Goal: Entertainment & Leisure: Consume media (video, audio)

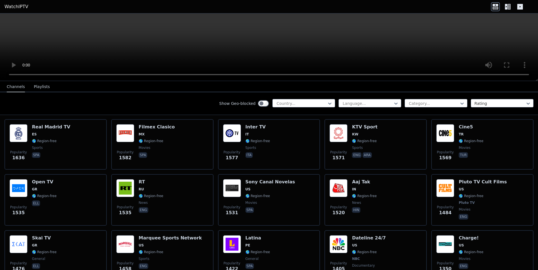
scroll to position [616, 0]
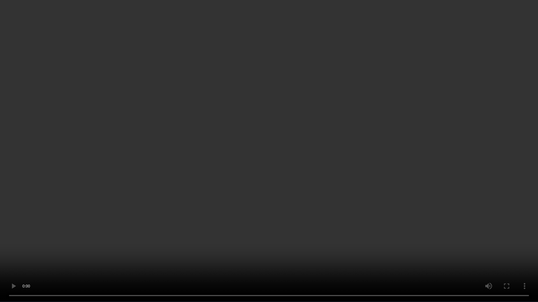
click at [422, 137] on video at bounding box center [269, 151] width 538 height 302
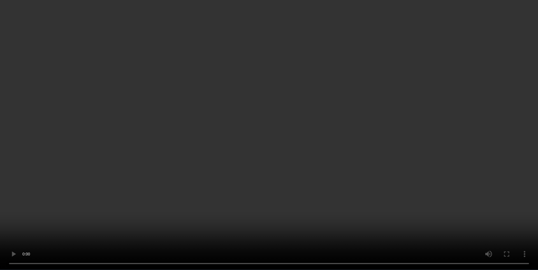
scroll to position [784, 0]
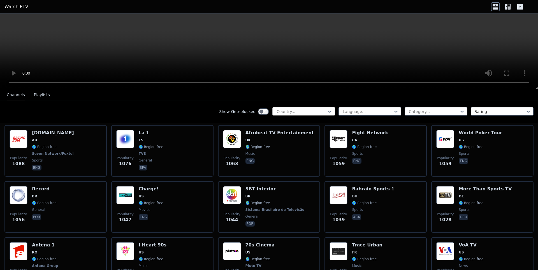
click at [300, 113] on div at bounding box center [301, 112] width 51 height 6
click at [346, 110] on div at bounding box center [367, 112] width 51 height 6
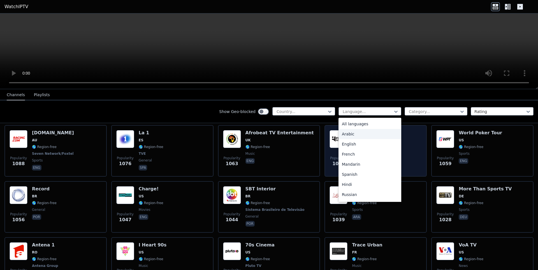
click at [365, 139] on div "Arabic" at bounding box center [369, 134] width 63 height 10
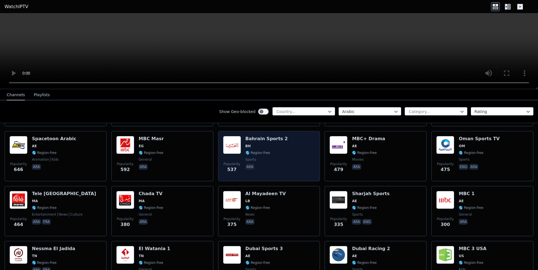
scroll to position [168, 0]
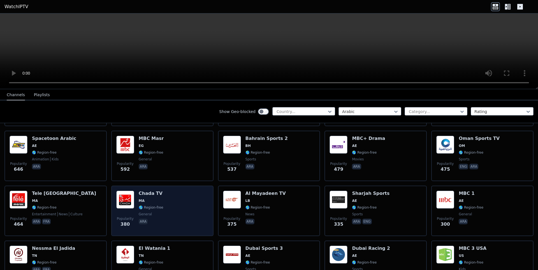
click at [172, 195] on div "Popularity 380 Chada TV MA 🌎 Region-free general ara" at bounding box center [162, 210] width 92 height 40
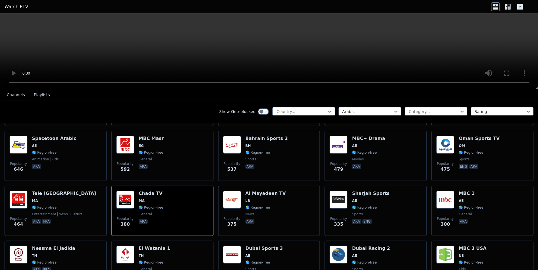
click at [36, 96] on button "Playlists" at bounding box center [42, 95] width 16 height 11
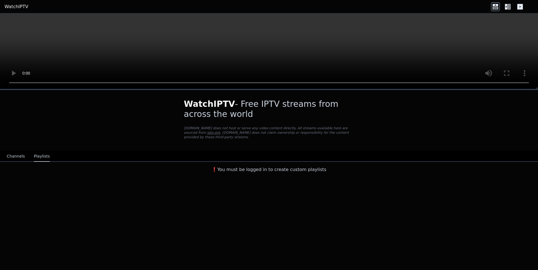
scroll to position [0, 0]
click at [12, 152] on button "Channels" at bounding box center [16, 156] width 18 height 11
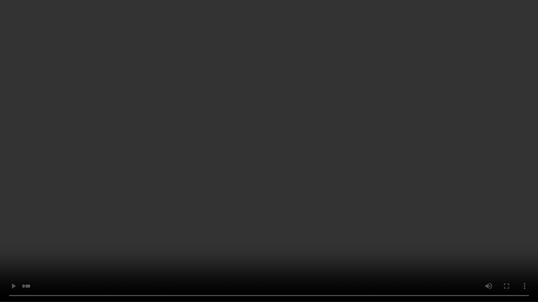
click at [350, 235] on video at bounding box center [269, 151] width 538 height 302
drag, startPoint x: 353, startPoint y: 189, endPoint x: 303, endPoint y: 174, distance: 52.4
click at [303, 174] on video at bounding box center [269, 151] width 538 height 302
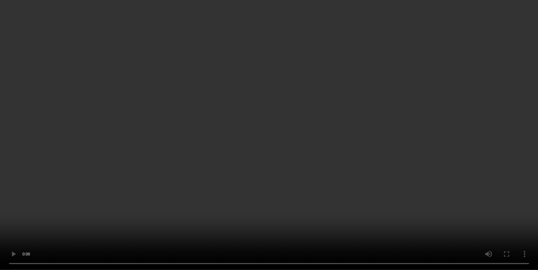
scroll to position [1008, 0]
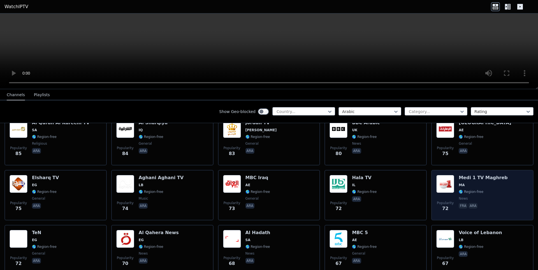
click at [439, 190] on div "Popularity 72" at bounding box center [445, 195] width 18 height 40
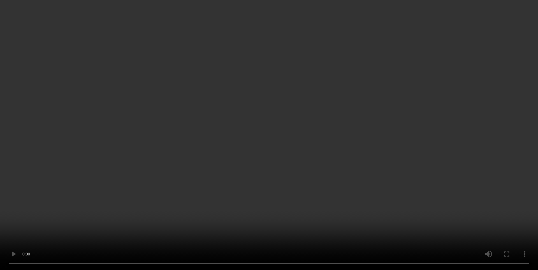
scroll to position [2240, 0]
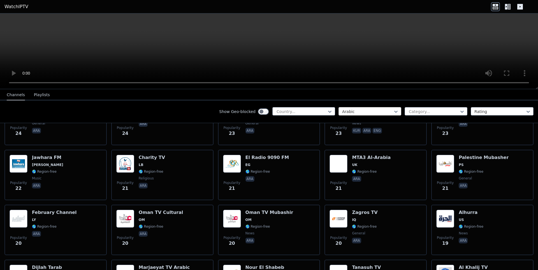
click at [362, 109] on div at bounding box center [367, 112] width 51 height 6
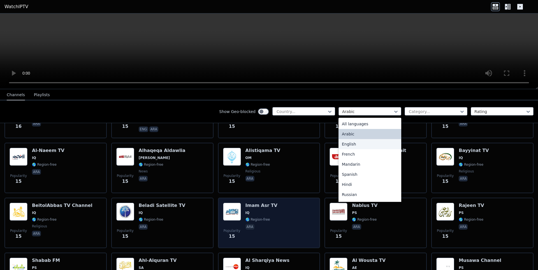
scroll to position [2683, 0]
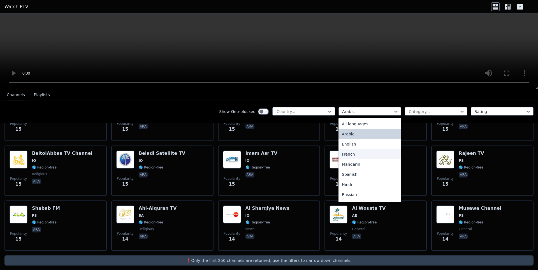
click at [350, 156] on div "French" at bounding box center [369, 154] width 63 height 10
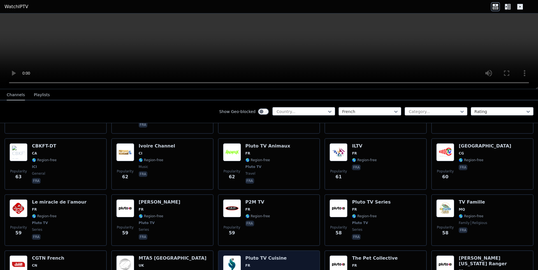
scroll to position [1680, 0]
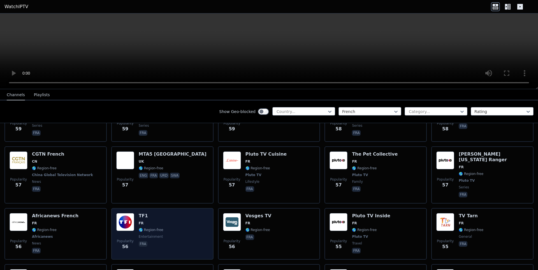
click at [179, 213] on div "Popularity 56 TF1 FR 🌎 Region-free entertainment fra" at bounding box center [162, 233] width 92 height 41
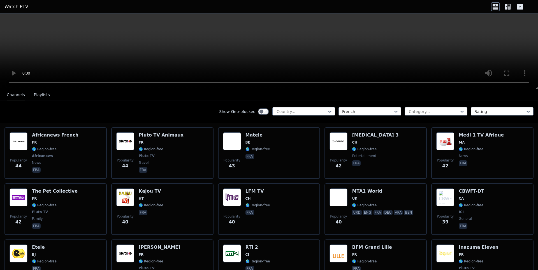
scroll to position [2240, 0]
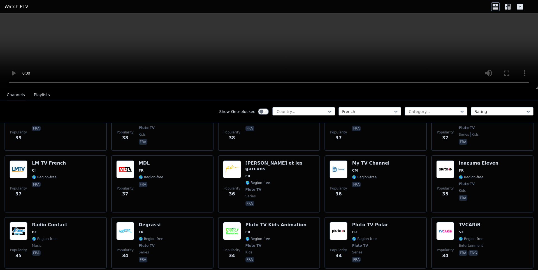
click at [519, 8] on icon at bounding box center [520, 7] width 6 height 6
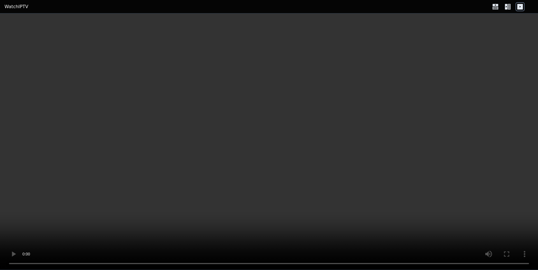
click at [521, 6] on icon at bounding box center [520, 7] width 6 height 6
click at [510, 6] on icon at bounding box center [507, 6] width 9 height 9
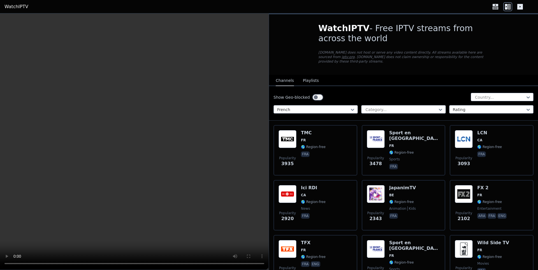
click at [497, 7] on icon at bounding box center [494, 6] width 9 height 9
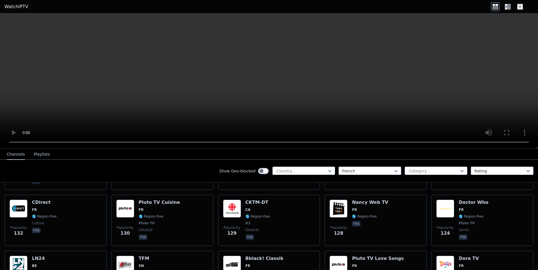
scroll to position [980, 0]
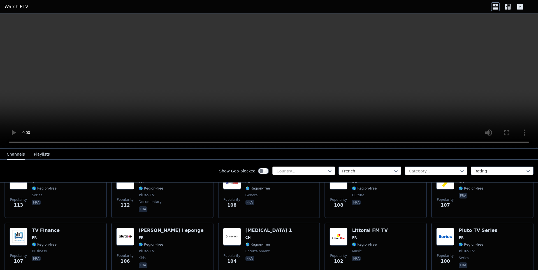
click at [279, 172] on div at bounding box center [301, 171] width 51 height 6
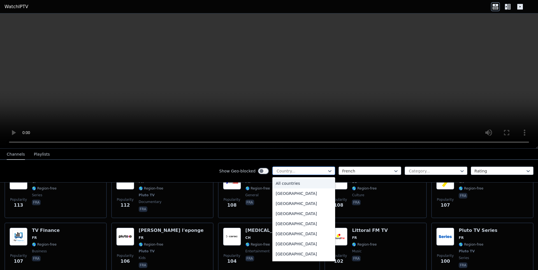
click at [279, 172] on div at bounding box center [301, 171] width 51 height 6
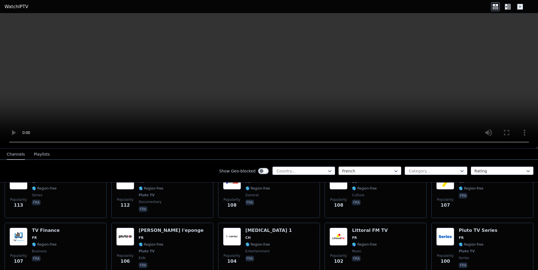
click at [347, 170] on div at bounding box center [367, 171] width 51 height 6
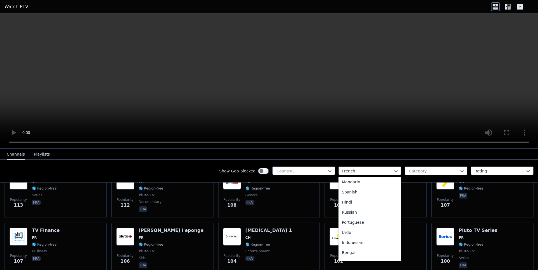
scroll to position [28, 0]
click at [421, 174] on div "Category..." at bounding box center [435, 170] width 63 height 8
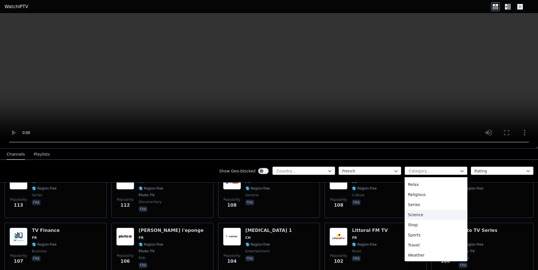
scroll to position [78, 0]
click at [489, 168] on div at bounding box center [499, 171] width 51 height 6
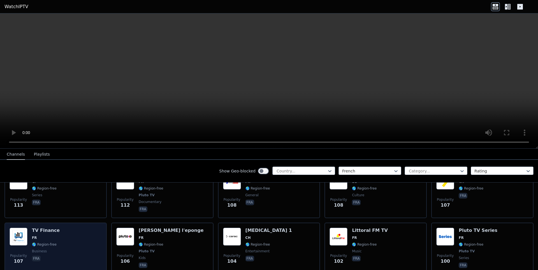
click at [69, 228] on div "Popularity 107 TV Finance FR 🌎 Region-free business fra" at bounding box center [56, 247] width 92 height 41
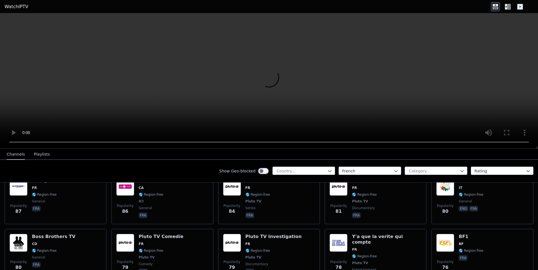
scroll to position [1204, 0]
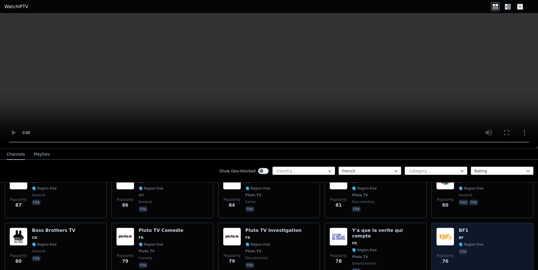
click at [432, 227] on div "Popularity 76 BF1 BF 🌎 Region-free fra" at bounding box center [482, 250] width 102 height 57
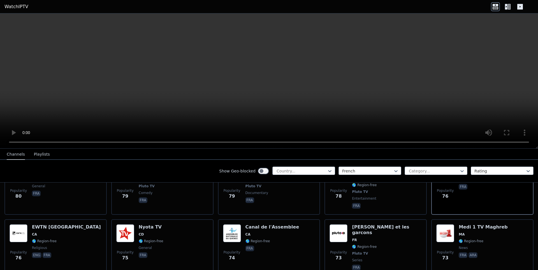
scroll to position [1372, 0]
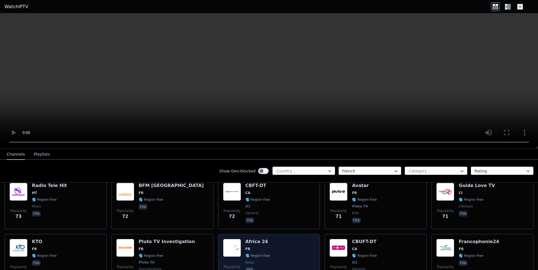
click at [247, 239] on div "Africa 24 FR 🌎 Region-free news fra" at bounding box center [257, 259] width 25 height 41
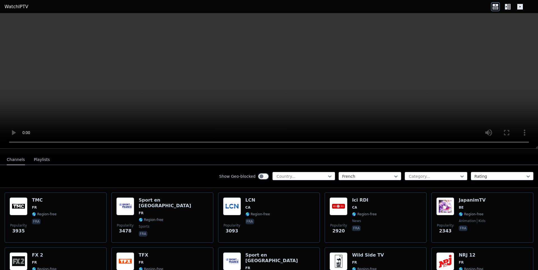
scroll to position [28, 0]
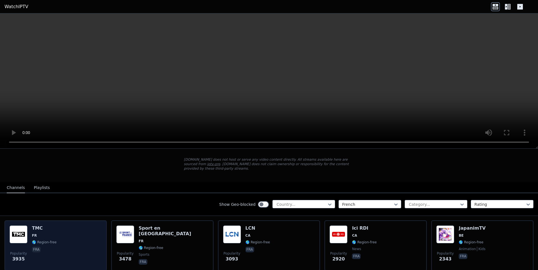
click at [61, 235] on div "Popularity 3935 TMC FR 🌎 Region-free fra" at bounding box center [56, 245] width 92 height 40
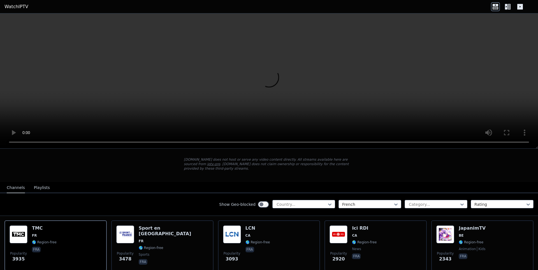
scroll to position [0, 0]
